Goal: Transaction & Acquisition: Book appointment/travel/reservation

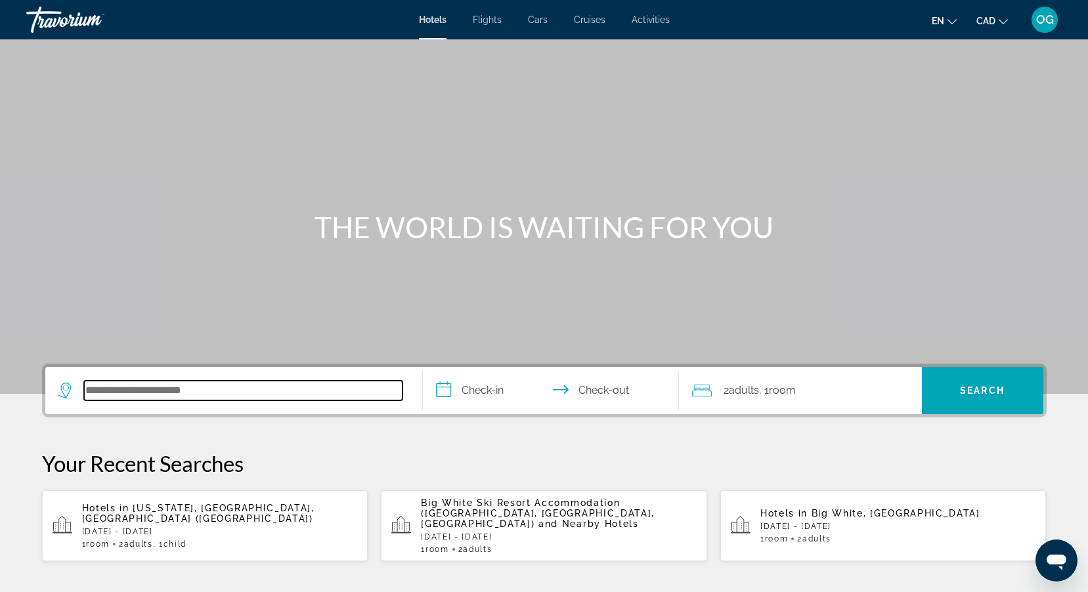
click at [196, 386] on input "Search hotel destination" at bounding box center [243, 391] width 318 height 20
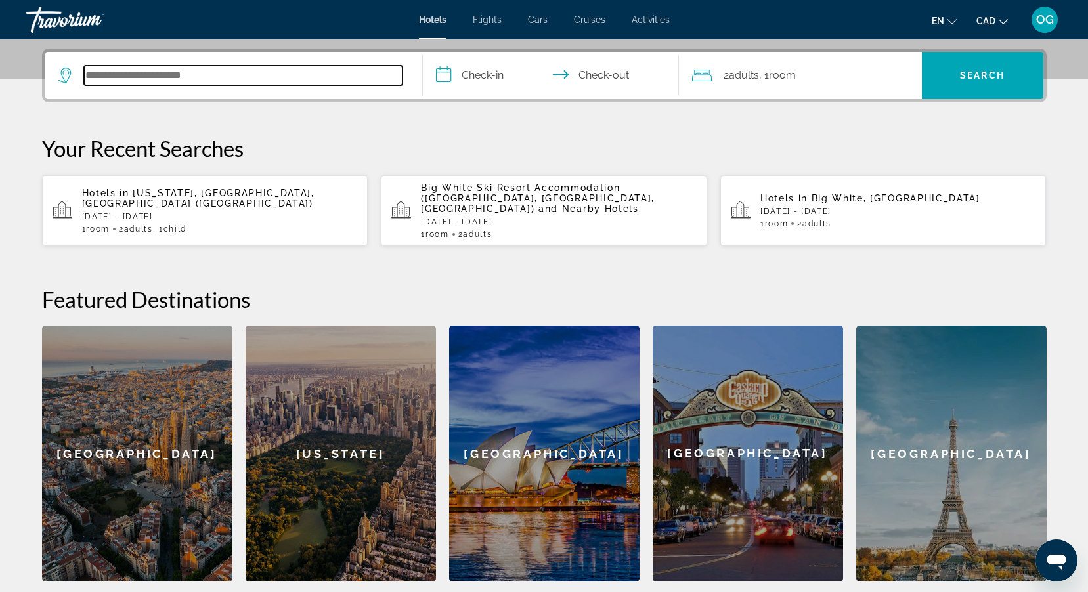
scroll to position [321, 0]
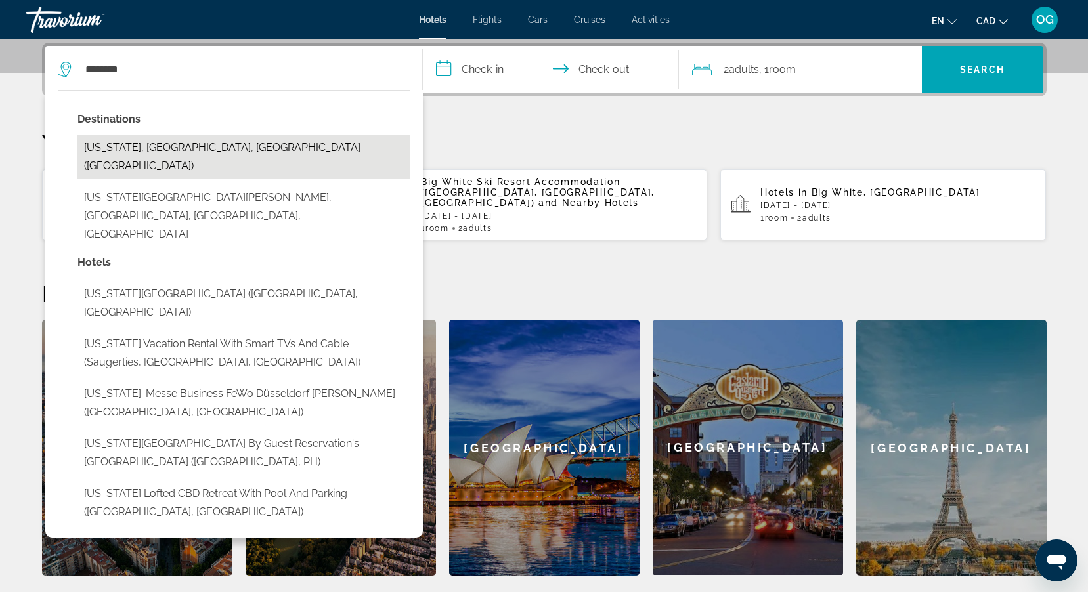
click at [167, 144] on button "[US_STATE], [GEOGRAPHIC_DATA], [GEOGRAPHIC_DATA] ([GEOGRAPHIC_DATA])" at bounding box center [243, 156] width 332 height 43
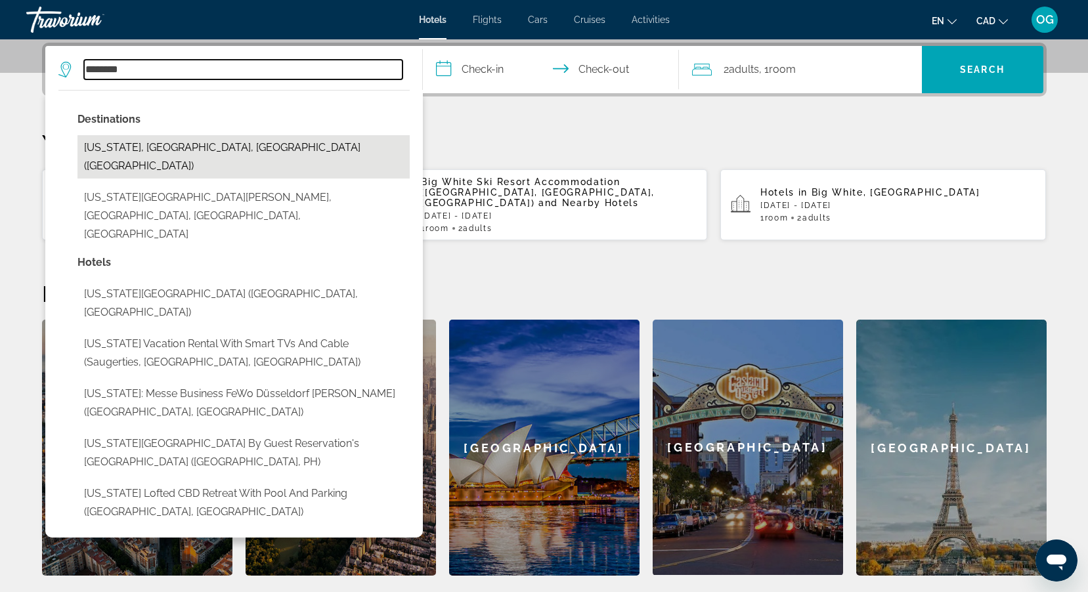
type input "**********"
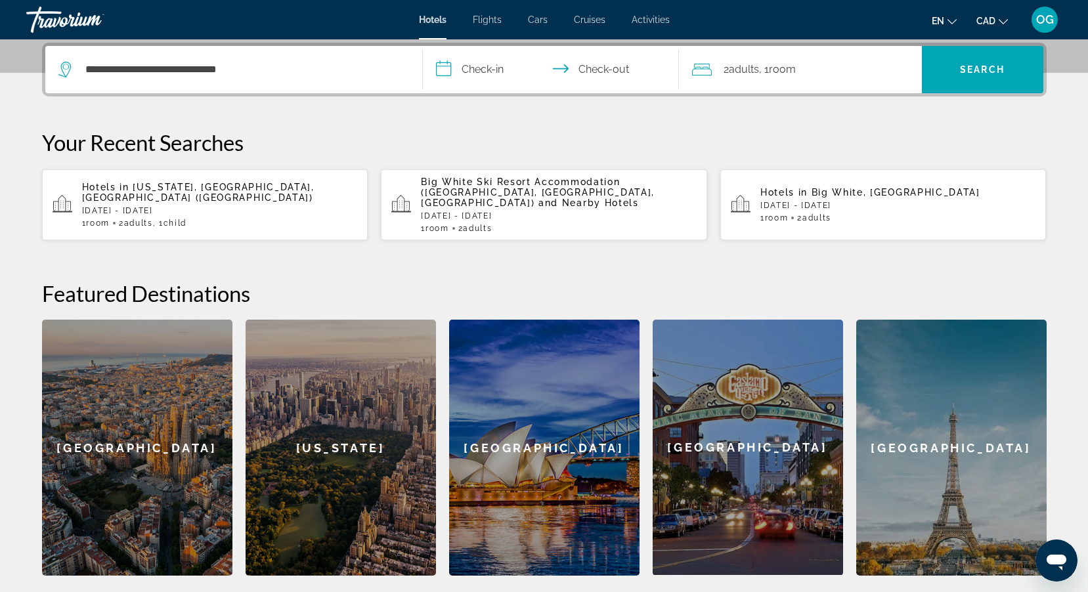
click at [475, 73] on input "**********" at bounding box center [553, 71] width 261 height 51
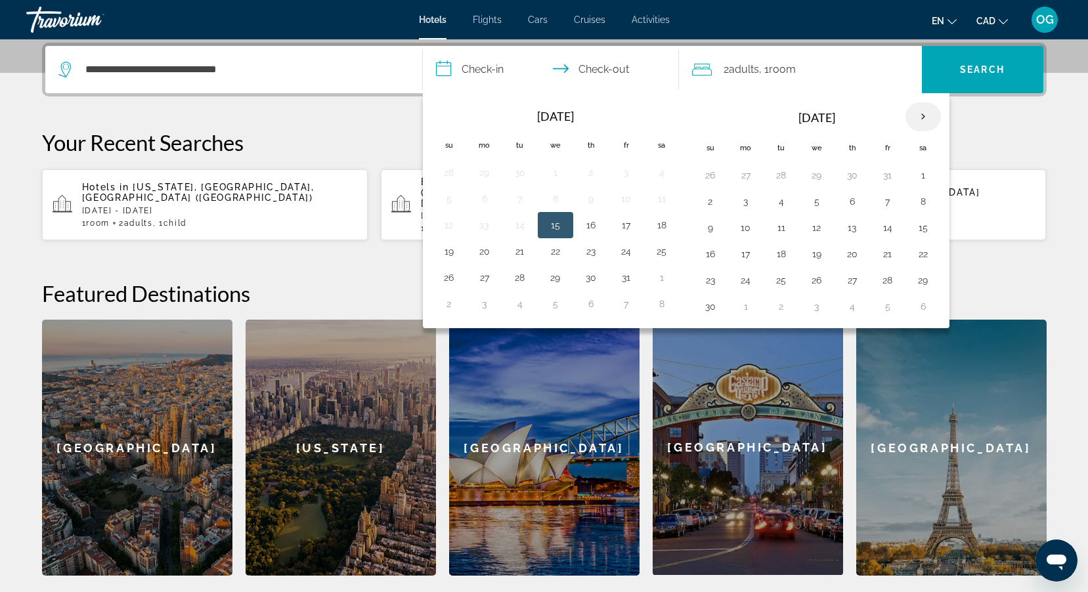
click at [921, 112] on th "Next month" at bounding box center [922, 116] width 35 height 29
click at [819, 200] on button "10" at bounding box center [816, 201] width 21 height 18
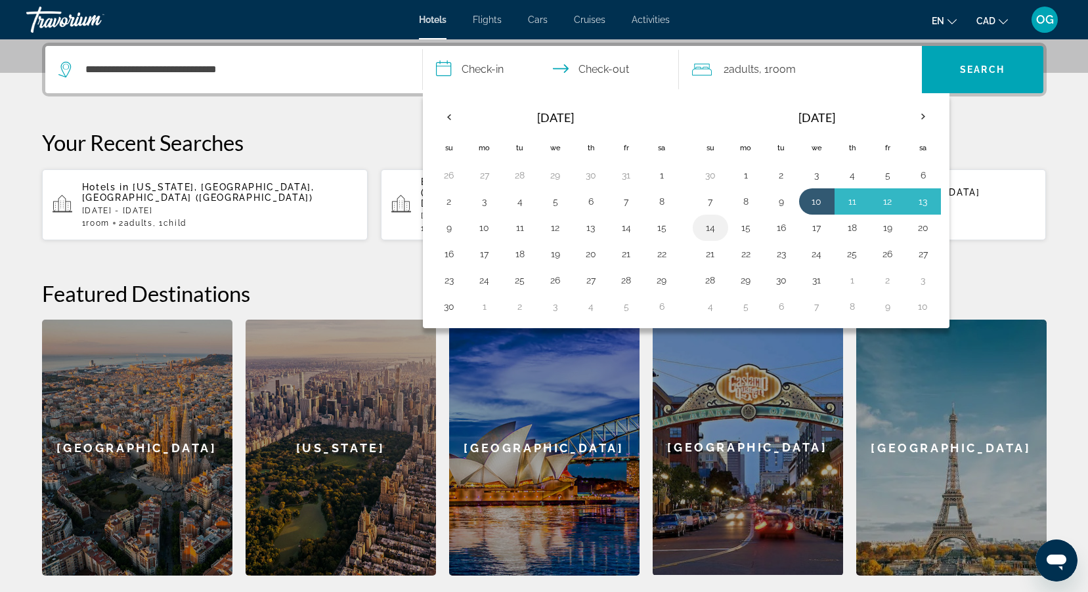
click at [714, 228] on button "14" at bounding box center [710, 228] width 21 height 18
type input "**********"
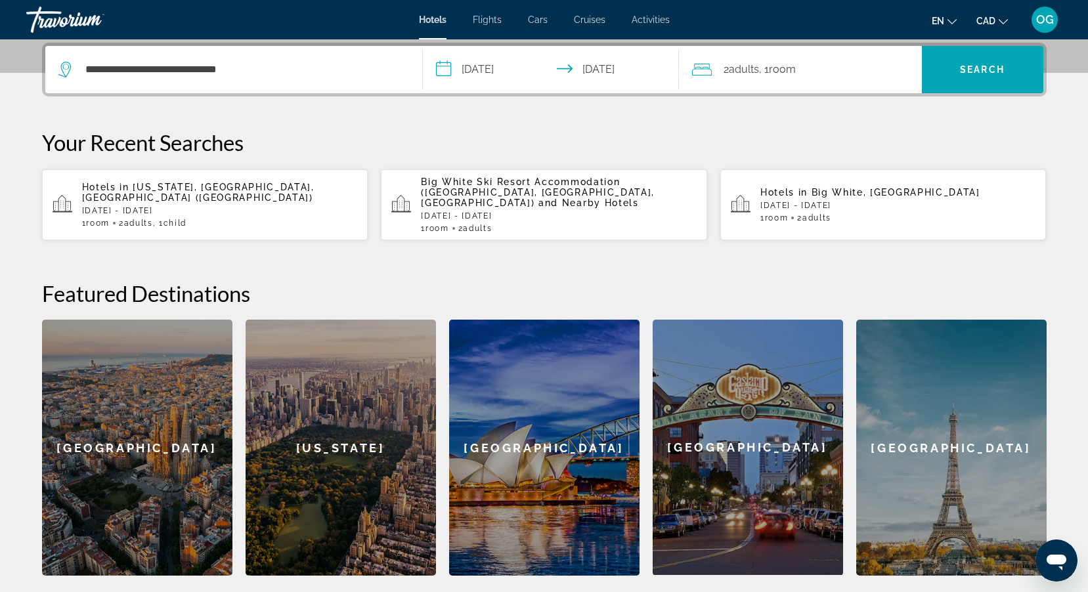
click at [837, 77] on div "2 Adult Adults , 1 Room rooms" at bounding box center [807, 69] width 230 height 18
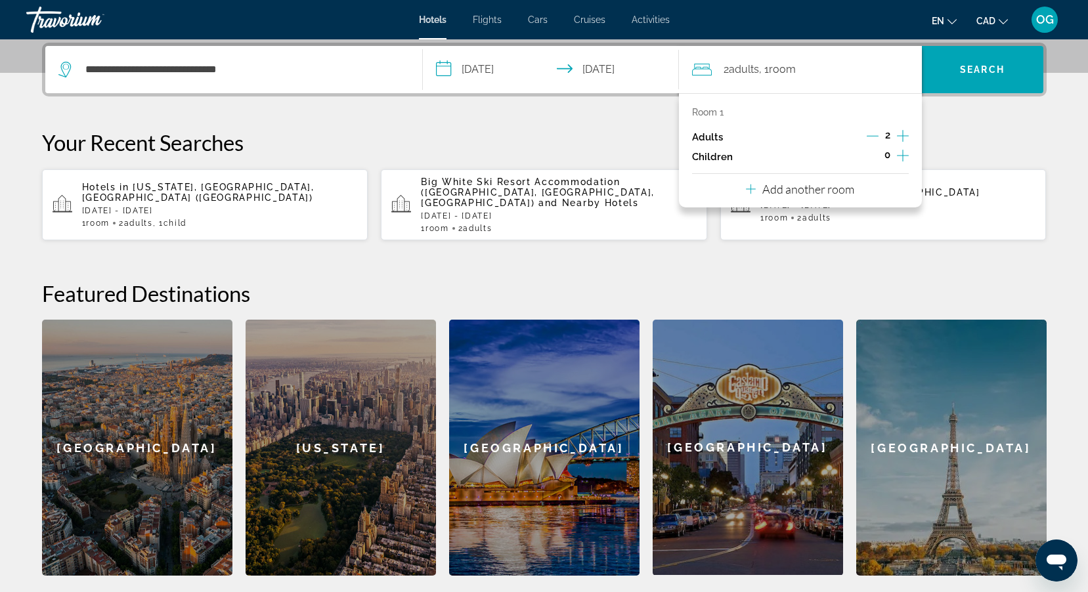
click at [902, 152] on icon "Increment children" at bounding box center [903, 156] width 12 height 12
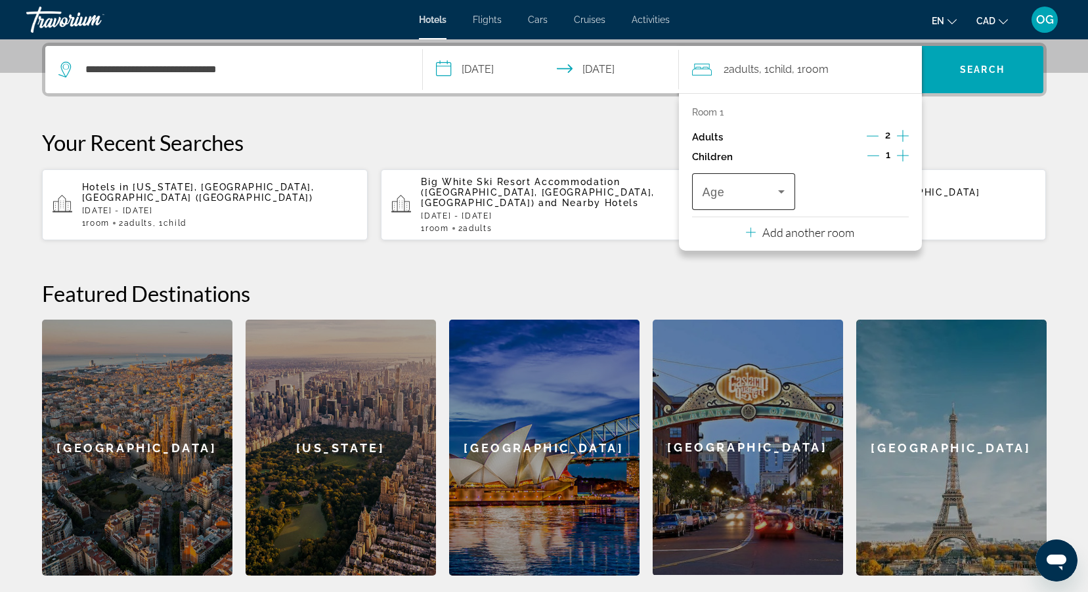
click at [779, 190] on icon "Travelers: 2 adults, 1 child" at bounding box center [781, 191] width 7 height 3
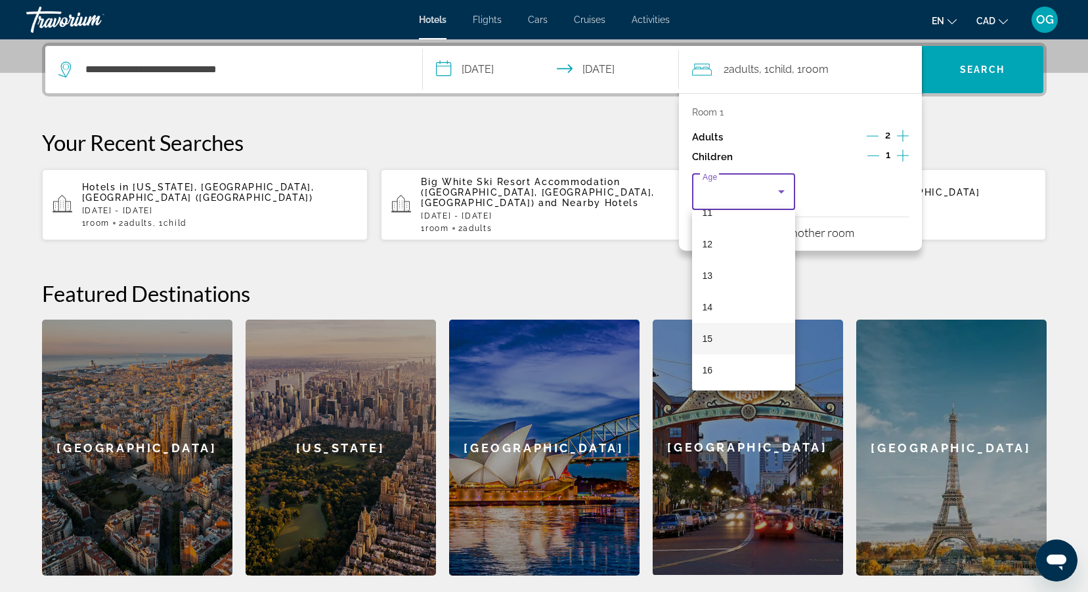
scroll to position [397, 0]
click at [731, 367] on mat-option "17" at bounding box center [744, 370] width 104 height 32
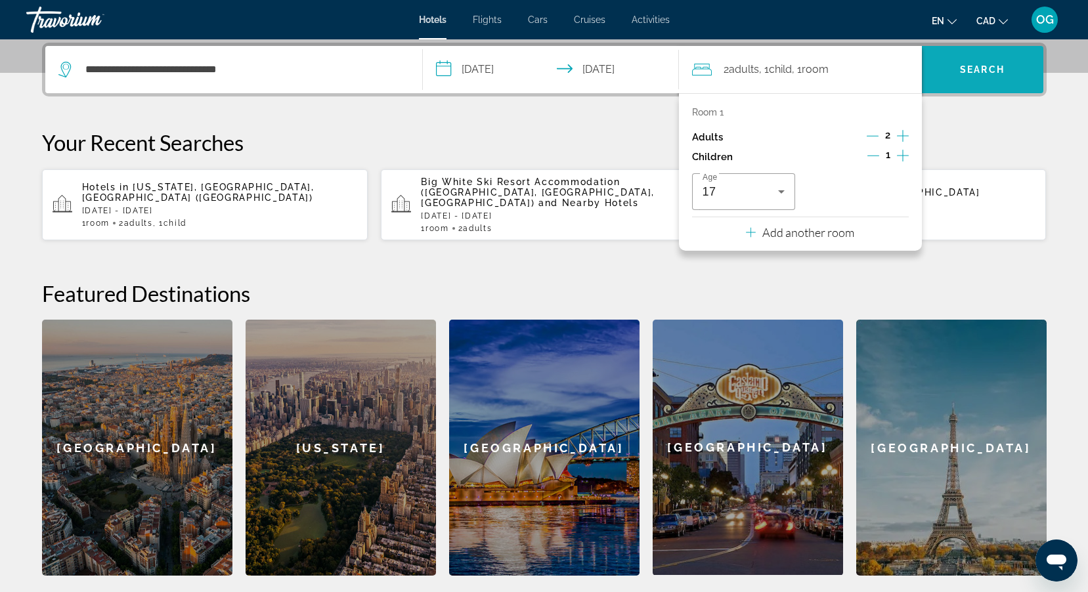
click at [972, 73] on span "Search" at bounding box center [982, 69] width 45 height 11
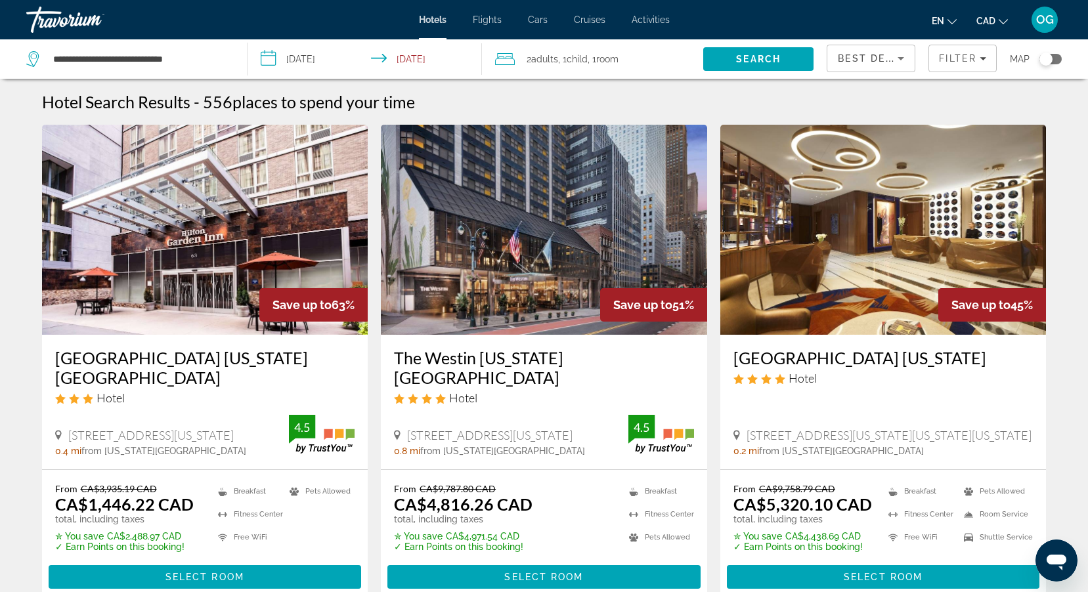
click at [232, 244] on img "Main content" at bounding box center [205, 230] width 326 height 210
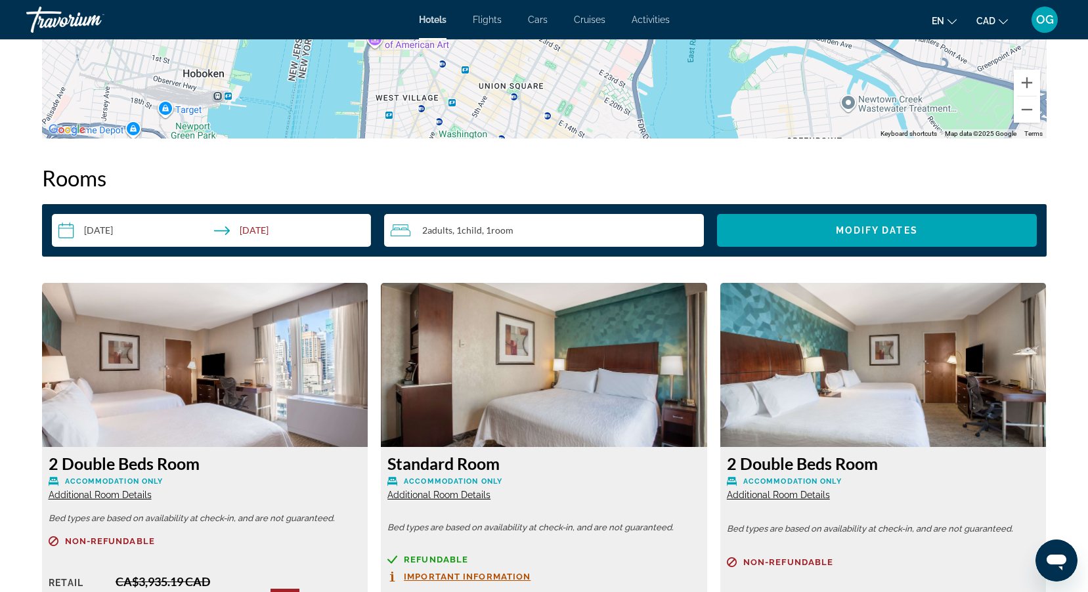
scroll to position [1773, 0]
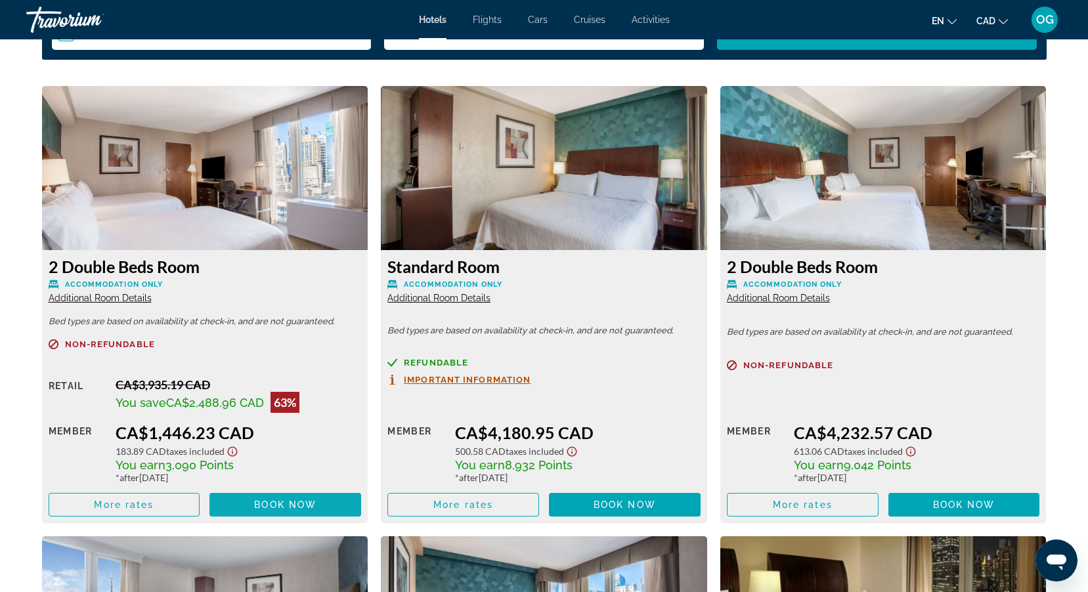
click at [262, 504] on span "Book now" at bounding box center [285, 505] width 62 height 11
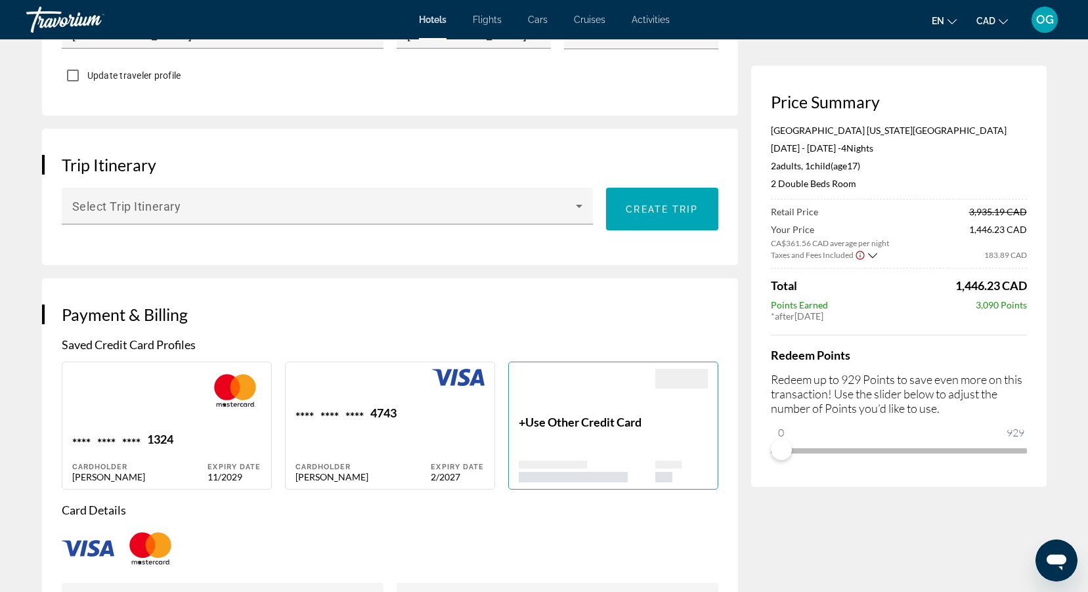
scroll to position [722, 0]
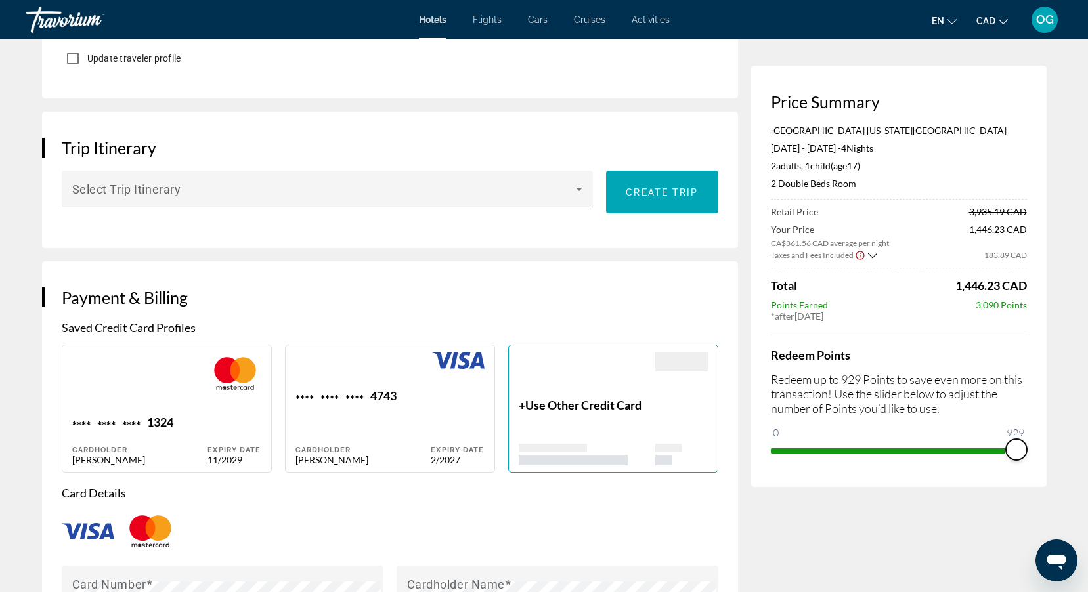
drag, startPoint x: 778, startPoint y: 449, endPoint x: 1039, endPoint y: 446, distance: 261.3
click at [1039, 446] on div "Price Summary [GEOGRAPHIC_DATA] [US_STATE][GEOGRAPHIC_DATA] [DATE] - [DATE] - 4…" at bounding box center [898, 276] width 295 height 421
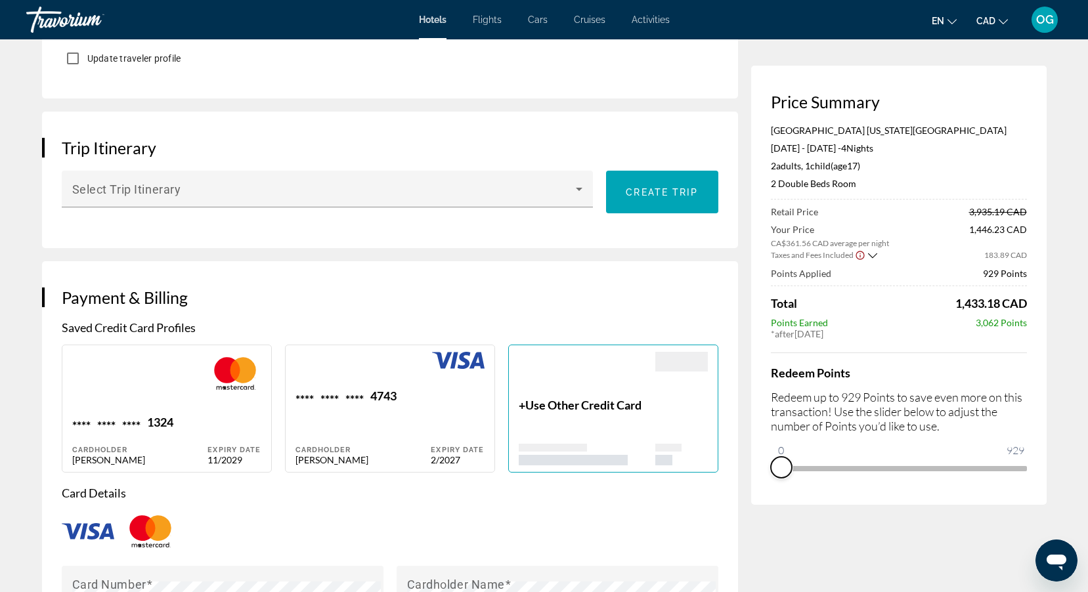
drag, startPoint x: 1013, startPoint y: 464, endPoint x: 752, endPoint y: 460, distance: 261.3
click at [752, 460] on div "Price Summary [GEOGRAPHIC_DATA] [US_STATE][GEOGRAPHIC_DATA] [DATE] - [DATE] - 4…" at bounding box center [898, 285] width 295 height 439
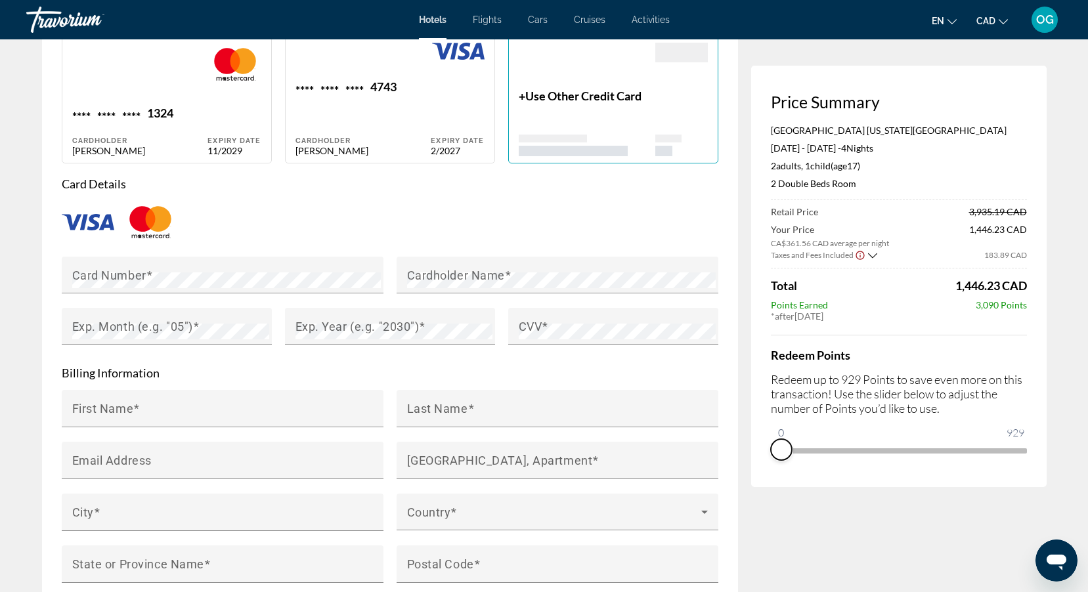
scroll to position [1050, 0]
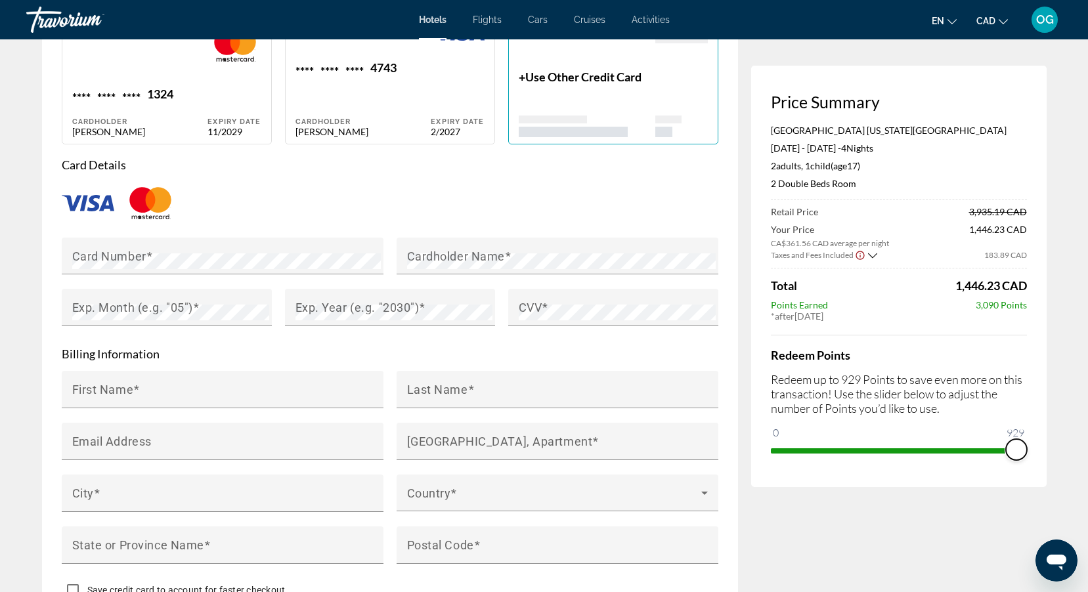
drag, startPoint x: 787, startPoint y: 448, endPoint x: 1029, endPoint y: 487, distance: 245.4
click at [1029, 487] on div "Price Summary [GEOGRAPHIC_DATA] [US_STATE][GEOGRAPHIC_DATA] [DATE] - [DATE] - 4…" at bounding box center [898, 34] width 295 height 1973
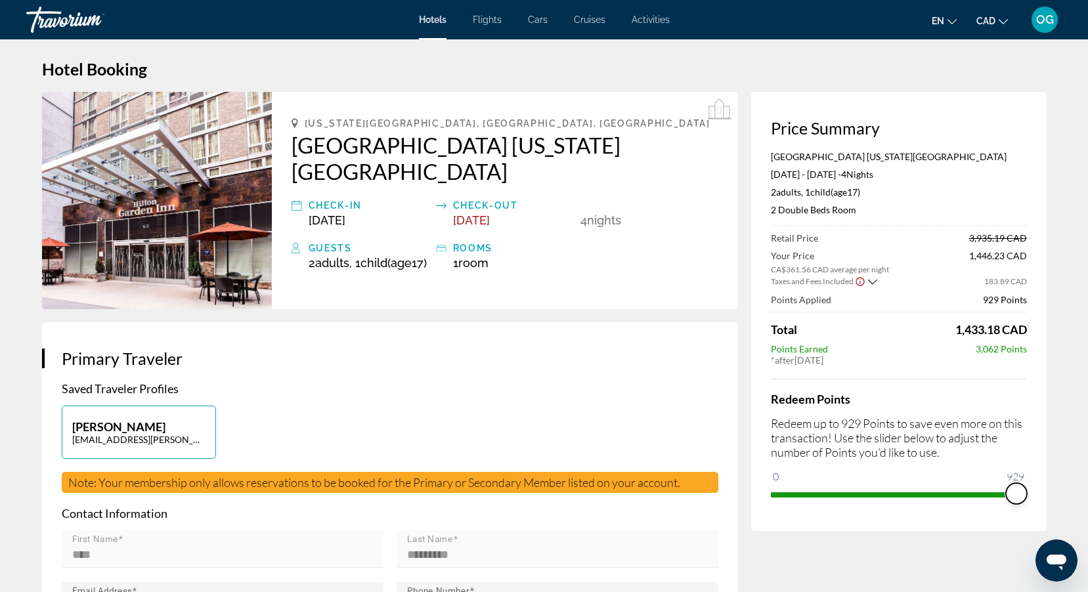
scroll to position [0, 0]
